Goal: Task Accomplishment & Management: Manage account settings

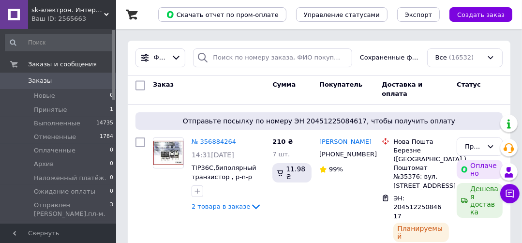
click at [345, 71] on div "Фильтры Сохраненные фильтры: Все (16532)" at bounding box center [319, 58] width 383 height 35
click at [60, 109] on span "Принятые" at bounding box center [50, 110] width 33 height 9
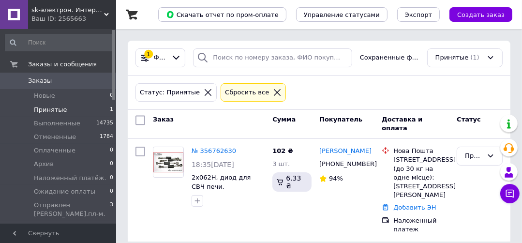
click at [223, 36] on div "Список заказов Скачать отчет по пром-оплате Управление статусами Экспорт Создат…" at bounding box center [319, 126] width 406 height 253
click at [241, 31] on div "Список заказов Скачать отчет по пром-оплате Управление статусами Экспорт Создат…" at bounding box center [319, 126] width 406 height 253
click at [61, 108] on span "Принятые" at bounding box center [50, 110] width 33 height 9
click at [56, 108] on span "Принятые" at bounding box center [50, 110] width 33 height 9
click at [212, 38] on div "Список заказов Скачать отчет по пром-оплате Управление статусами Экспорт Создат…" at bounding box center [319, 126] width 406 height 253
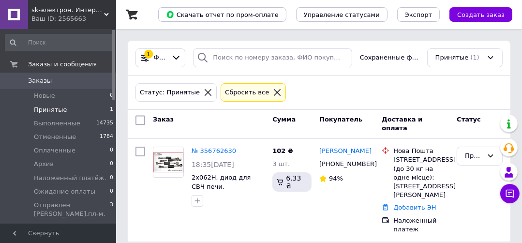
click at [119, 68] on div "Список заказов Скачать отчет по пром-оплате Управление статусами Экспорт Создат…" at bounding box center [319, 126] width 406 height 253
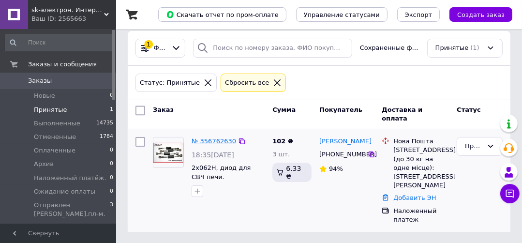
click at [217, 140] on link "№ 356762630" at bounding box center [214, 140] width 45 height 7
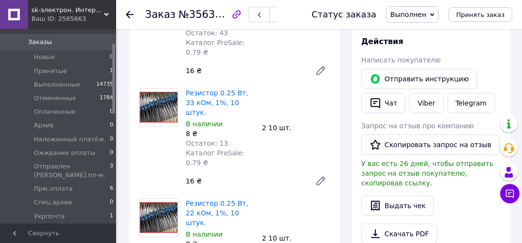
scroll to position [155, 0]
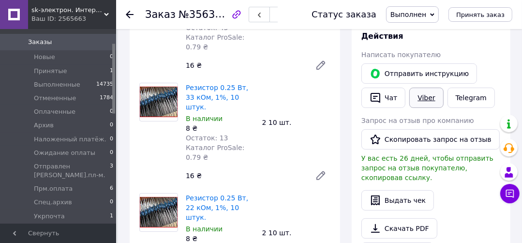
click at [420, 91] on link "Viber" at bounding box center [427, 98] width 34 height 20
click at [511, 24] on div "Статус заказа Выполнен Принят Отменен Оплаченный Архив Наложенный платёж. Ожида…" at bounding box center [402, 14] width 220 height 29
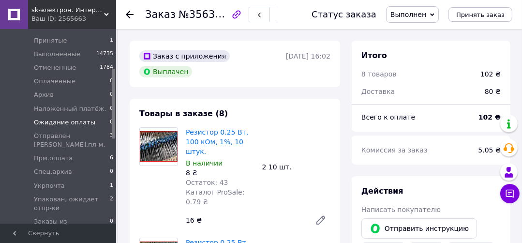
scroll to position [116, 0]
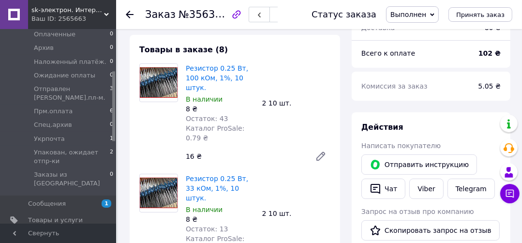
scroll to position [0, 0]
